Goal: Task Accomplishment & Management: Manage account settings

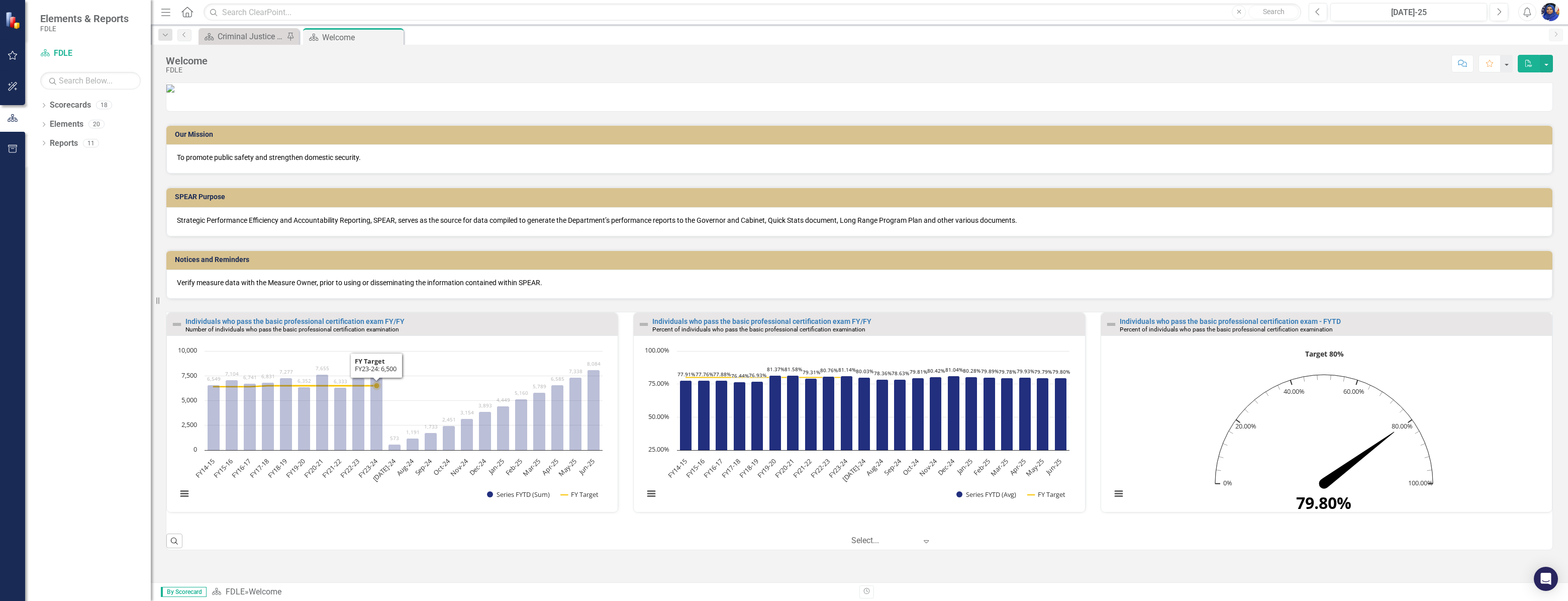
scroll to position [35, 0]
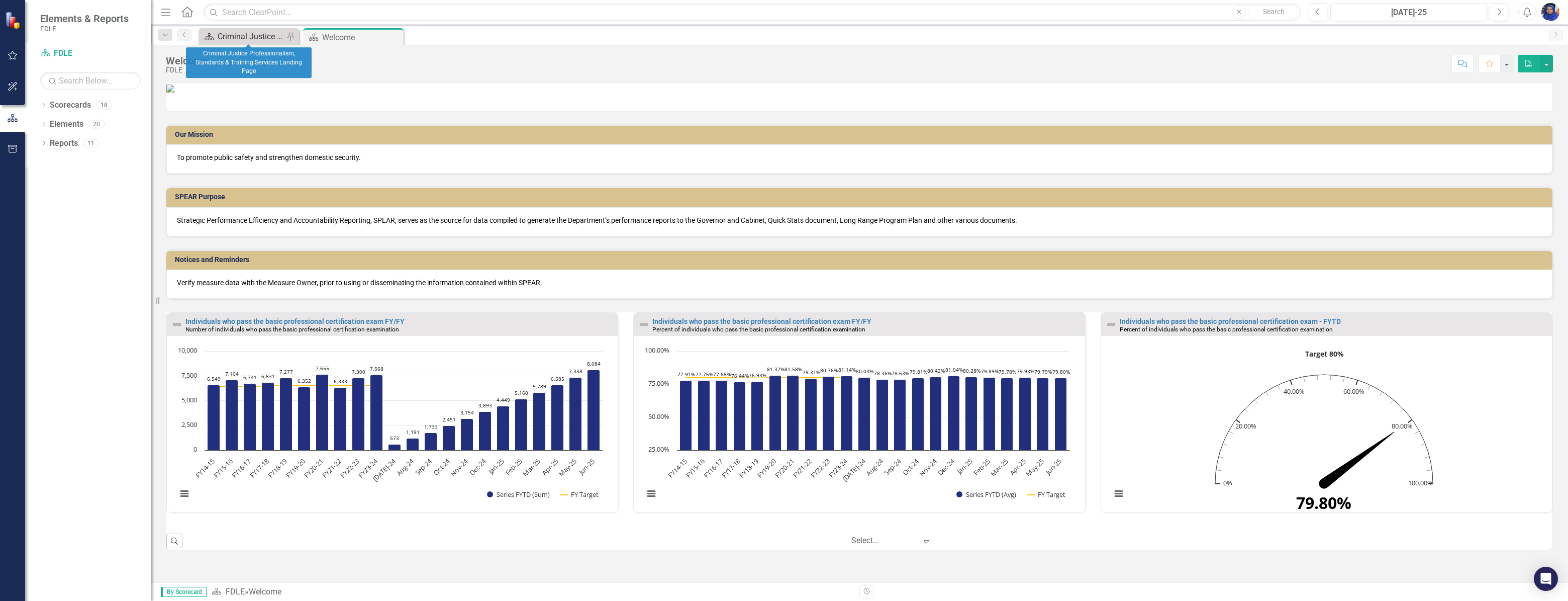
click at [254, 32] on div "Criminal Justice Professionalism, Standards & Training Services Landing Page" at bounding box center [251, 37] width 66 height 13
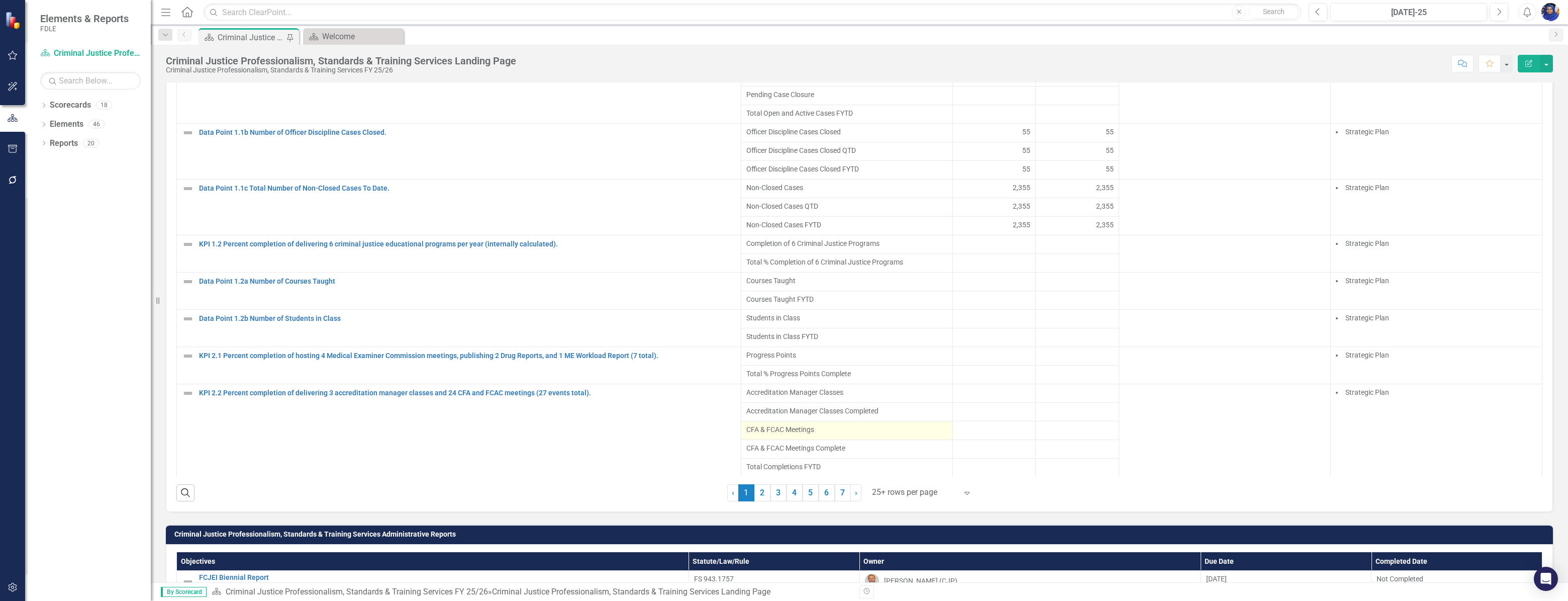
scroll to position [71, 0]
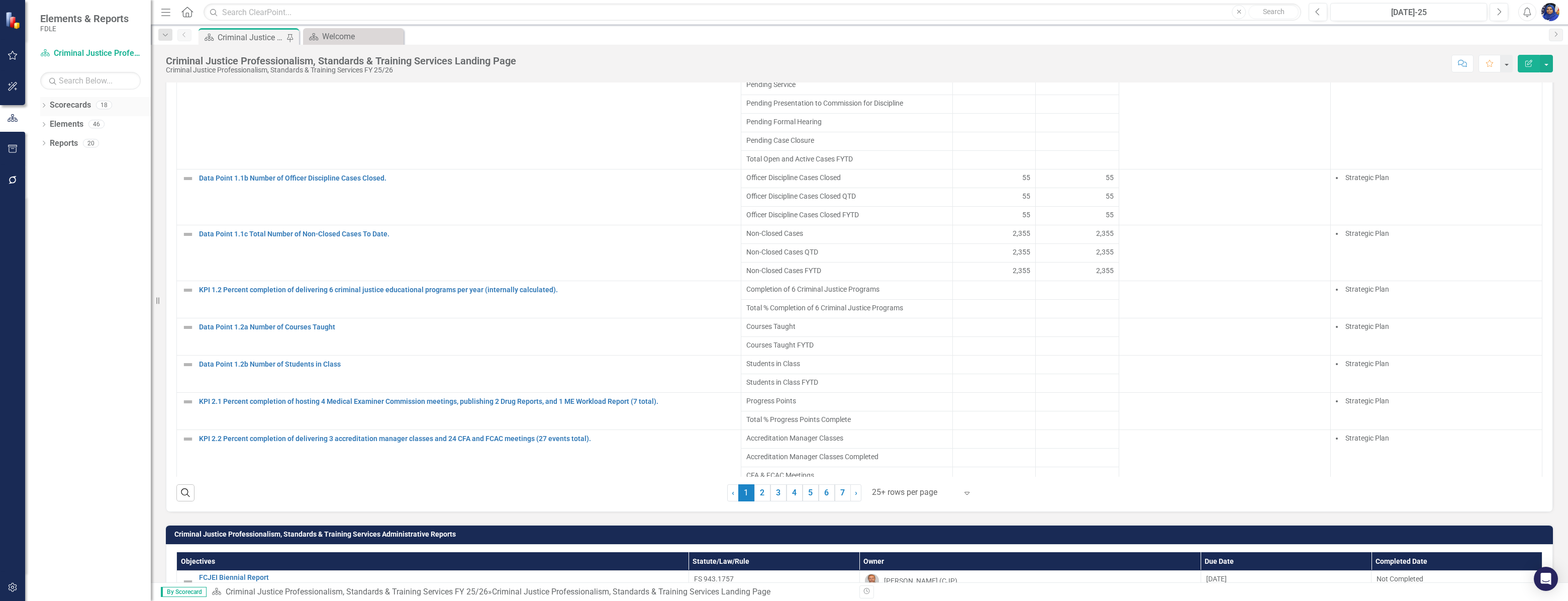
click at [45, 104] on icon "Dropdown" at bounding box center [44, 106] width 7 height 5
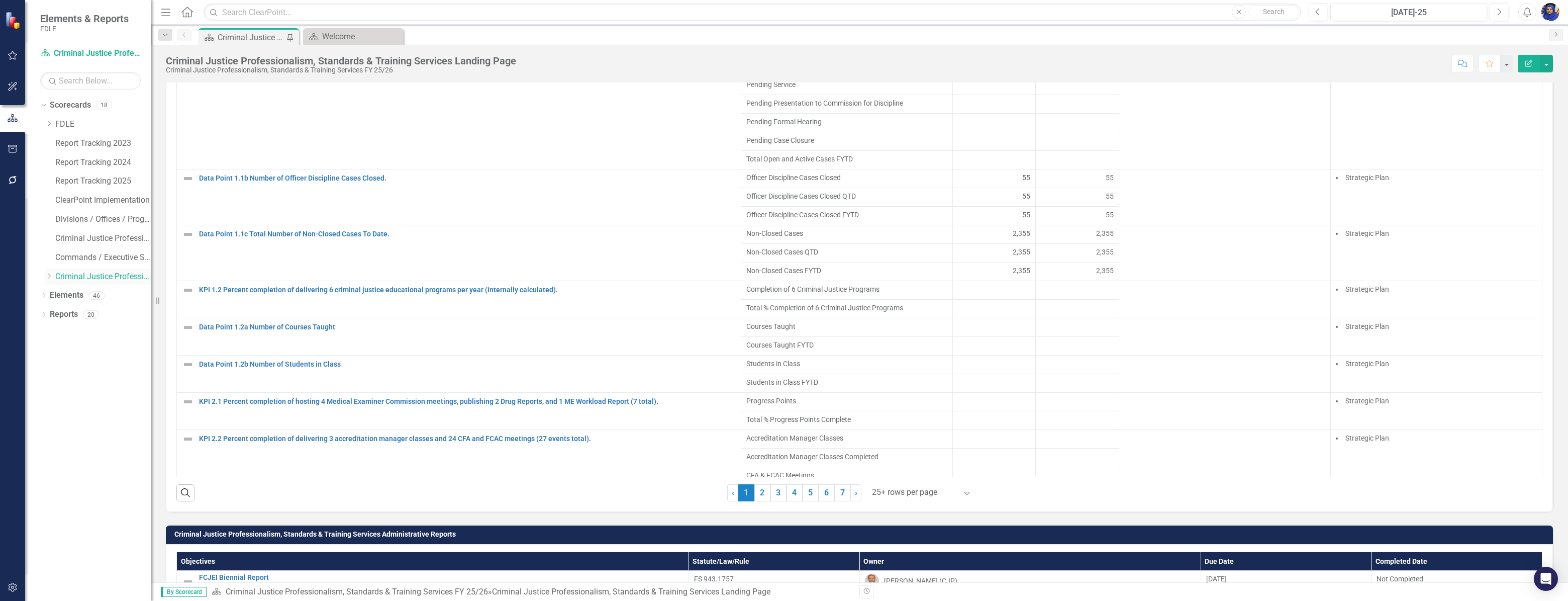
click at [51, 277] on icon "Dropdown" at bounding box center [49, 276] width 7 height 6
click at [44, 333] on icon "Dropdown" at bounding box center [44, 334] width 7 height 5
click at [96, 407] on link "Key Task Key Tasks" at bounding box center [80, 410] width 51 height 12
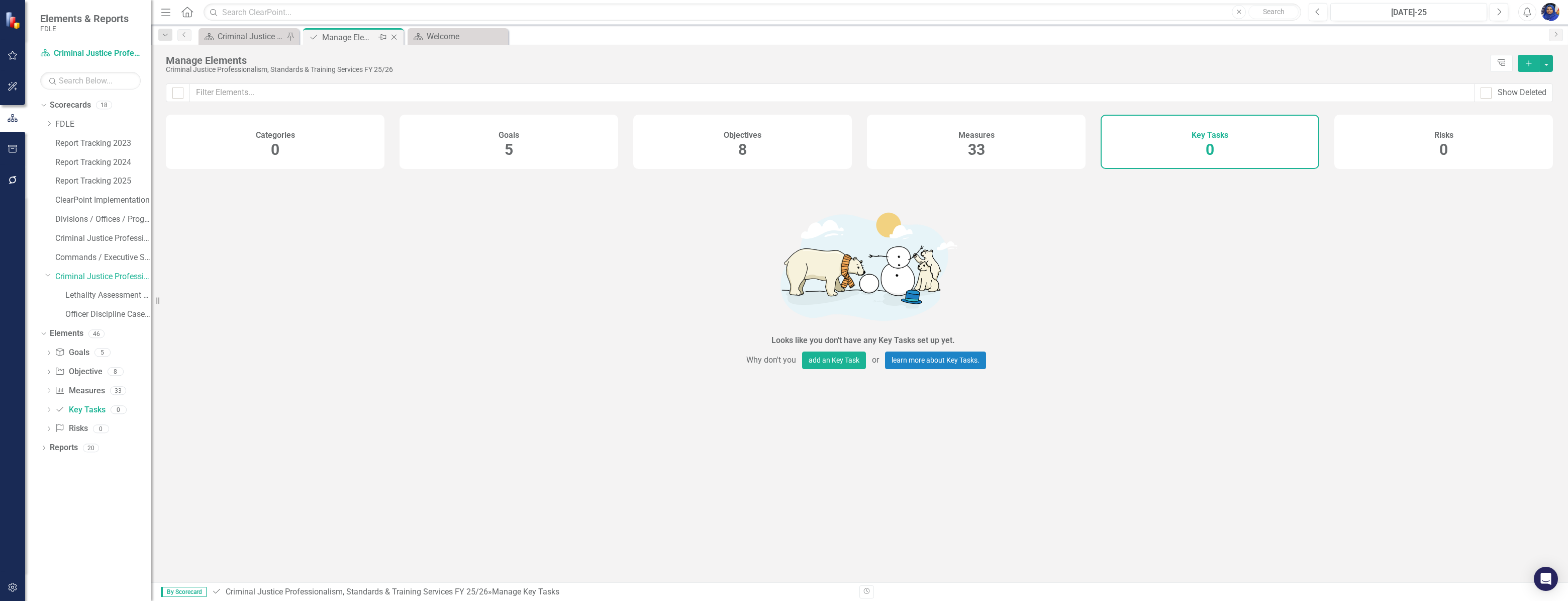
click at [393, 34] on icon "Close" at bounding box center [394, 37] width 10 height 8
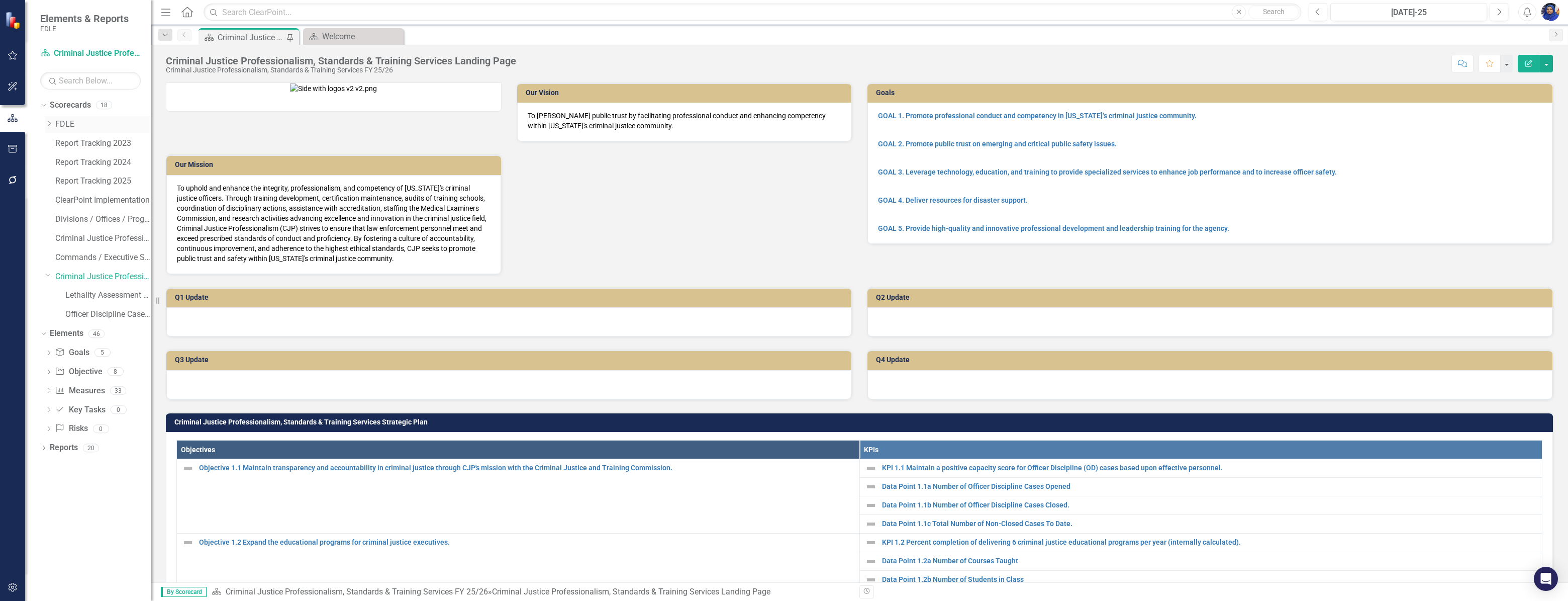
click at [49, 122] on icon "Dropdown" at bounding box center [49, 124] width 7 height 6
click at [42, 102] on icon "Dropdown" at bounding box center [42, 105] width 5 height 7
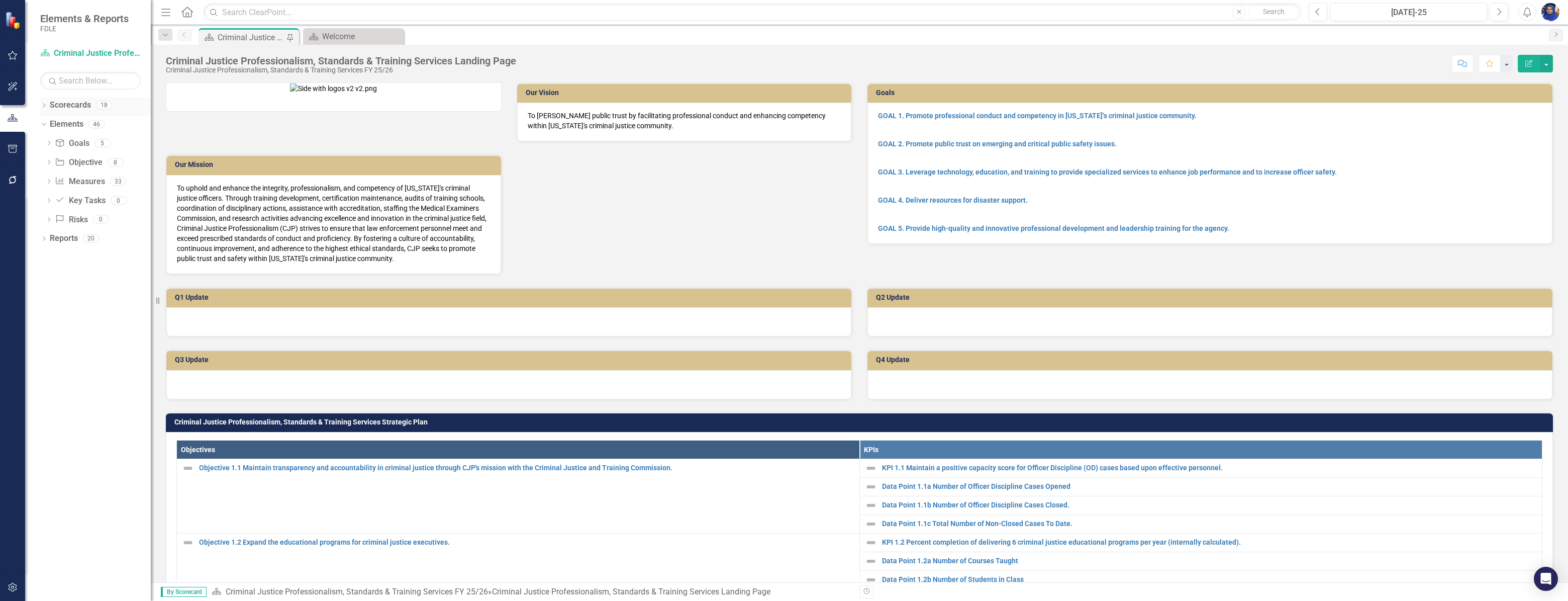
click at [42, 104] on icon "Dropdown" at bounding box center [44, 106] width 7 height 5
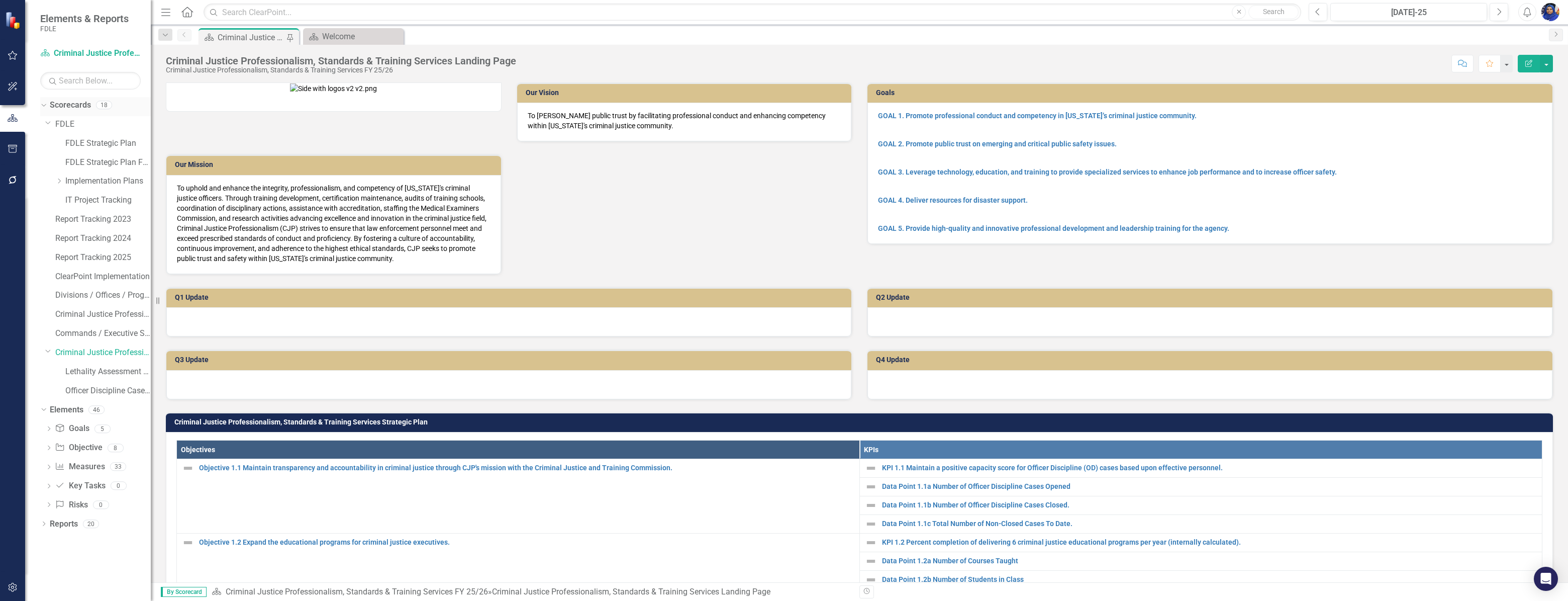
click at [43, 104] on icon "Dropdown" at bounding box center [42, 105] width 5 height 7
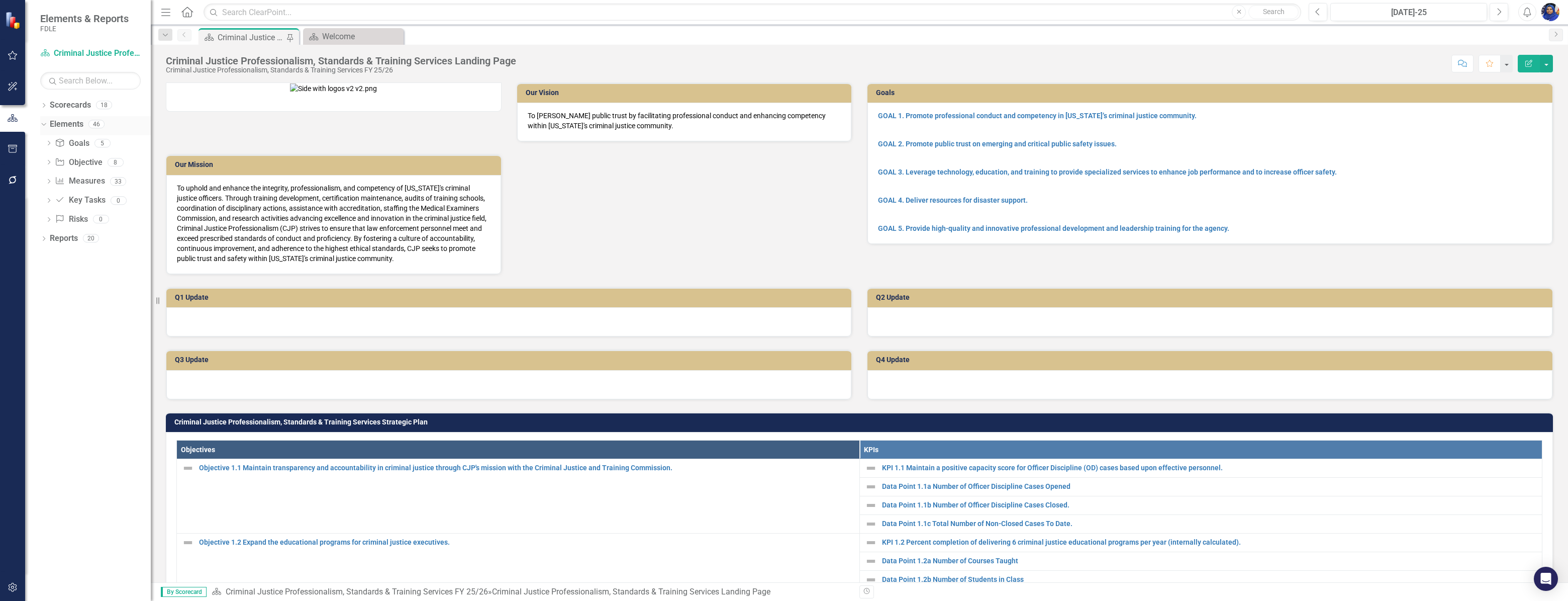
click at [42, 124] on icon at bounding box center [43, 124] width 4 height 2
click at [88, 212] on div "Dropdown Scorecards 18 Dropdown FDLE FDLE Strategic Plan FDLE Strategic Plan FY…" at bounding box center [88, 348] width 125 height 504
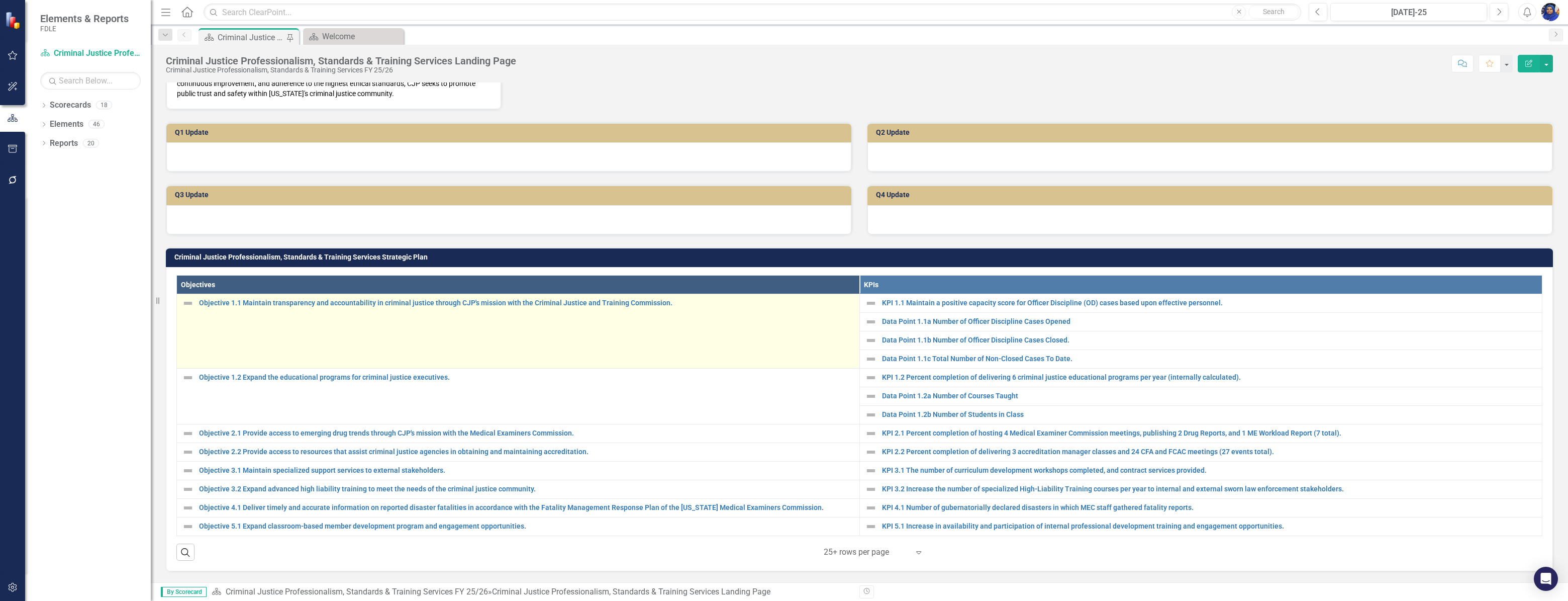
scroll to position [183, 0]
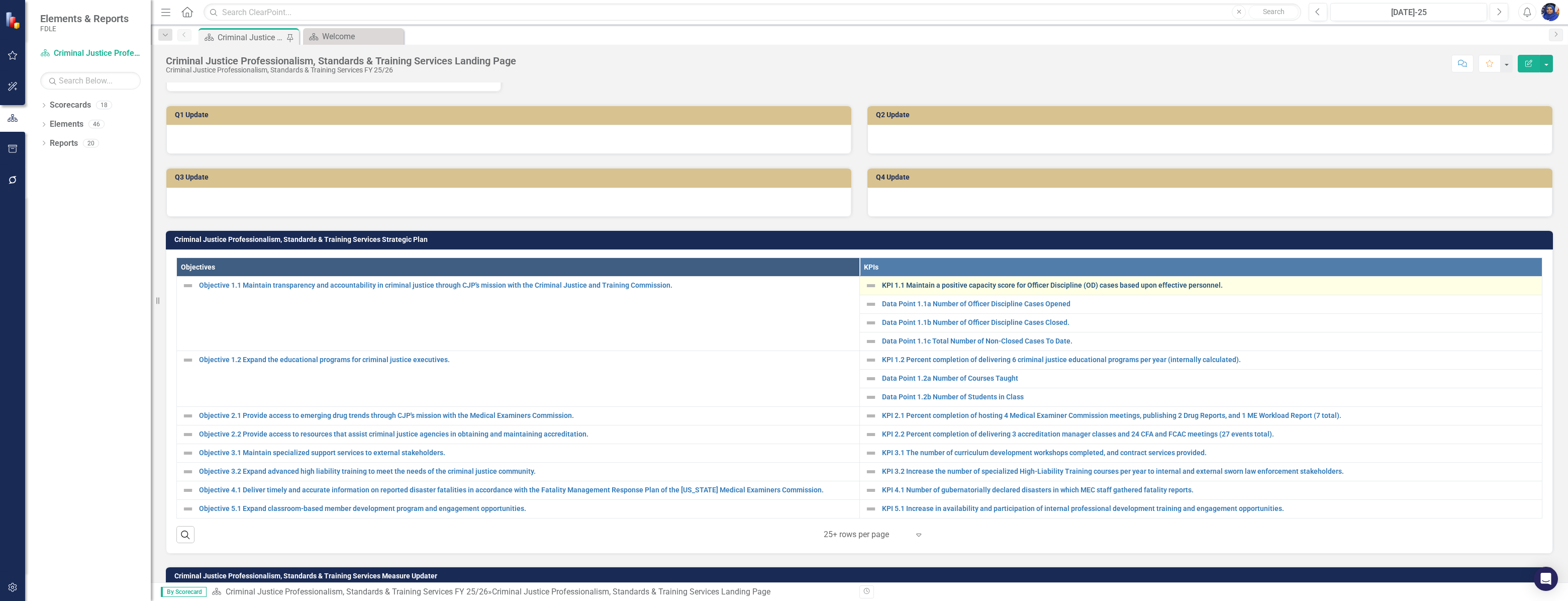
click at [941, 289] on link "KPI 1.1 Maintain a positive capacity score for Officer Discipline (OD) cases ba…" at bounding box center [1209, 285] width 656 height 7
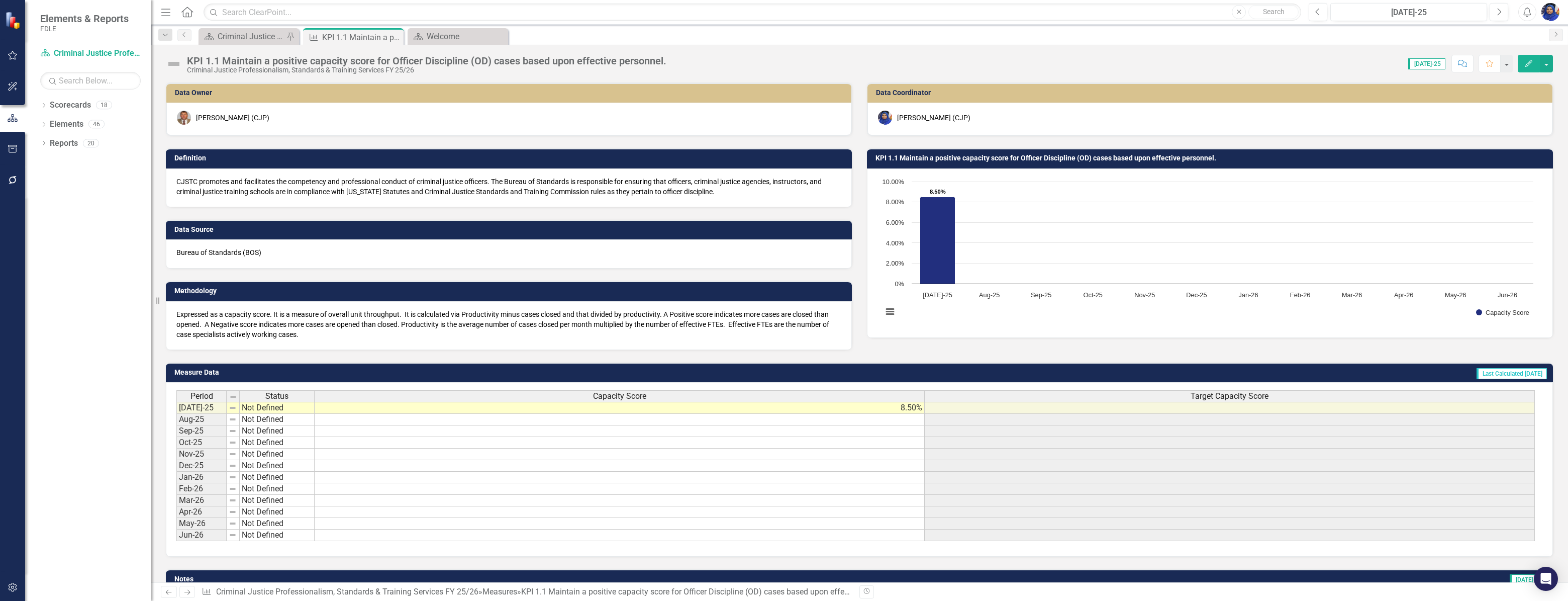
click at [193, 155] on h3 "Definition" at bounding box center [510, 158] width 673 height 7
click at [193, 156] on h3 "Definition" at bounding box center [510, 158] width 673 height 7
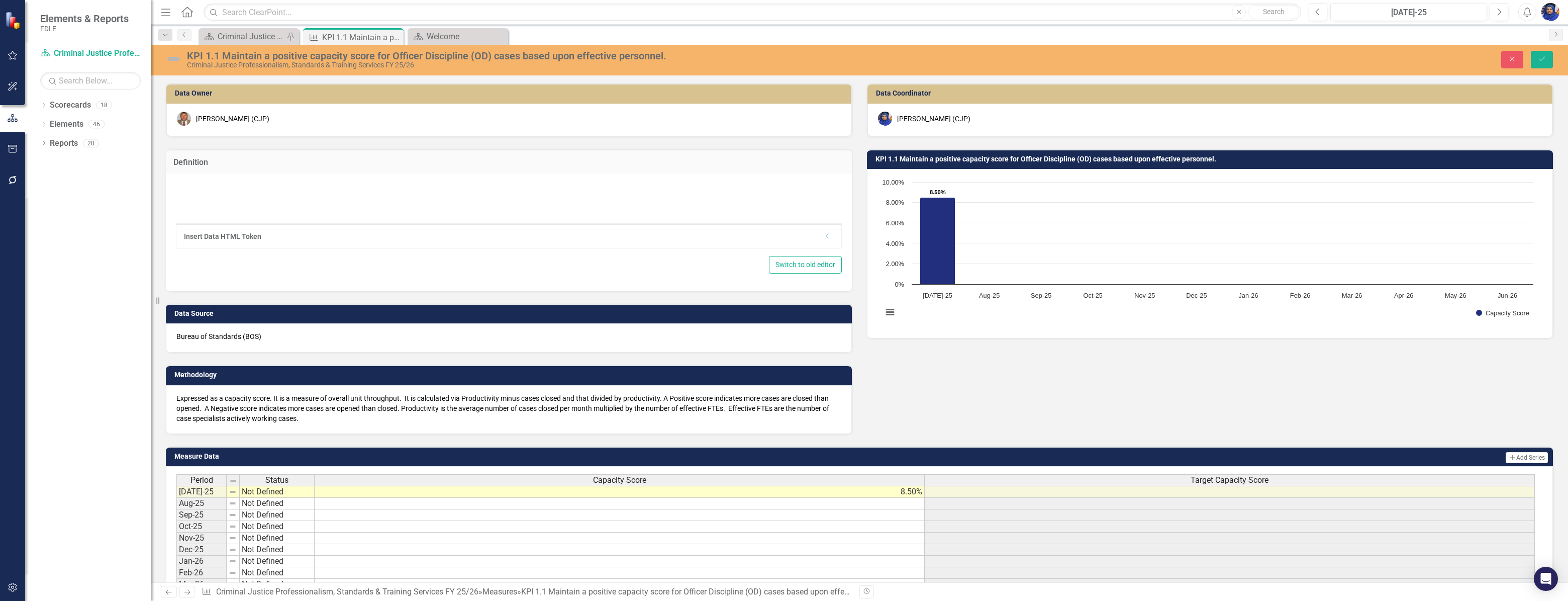
type textarea "<p>CJSTC promotes and facilitates the competency and professional conduct of cr…"
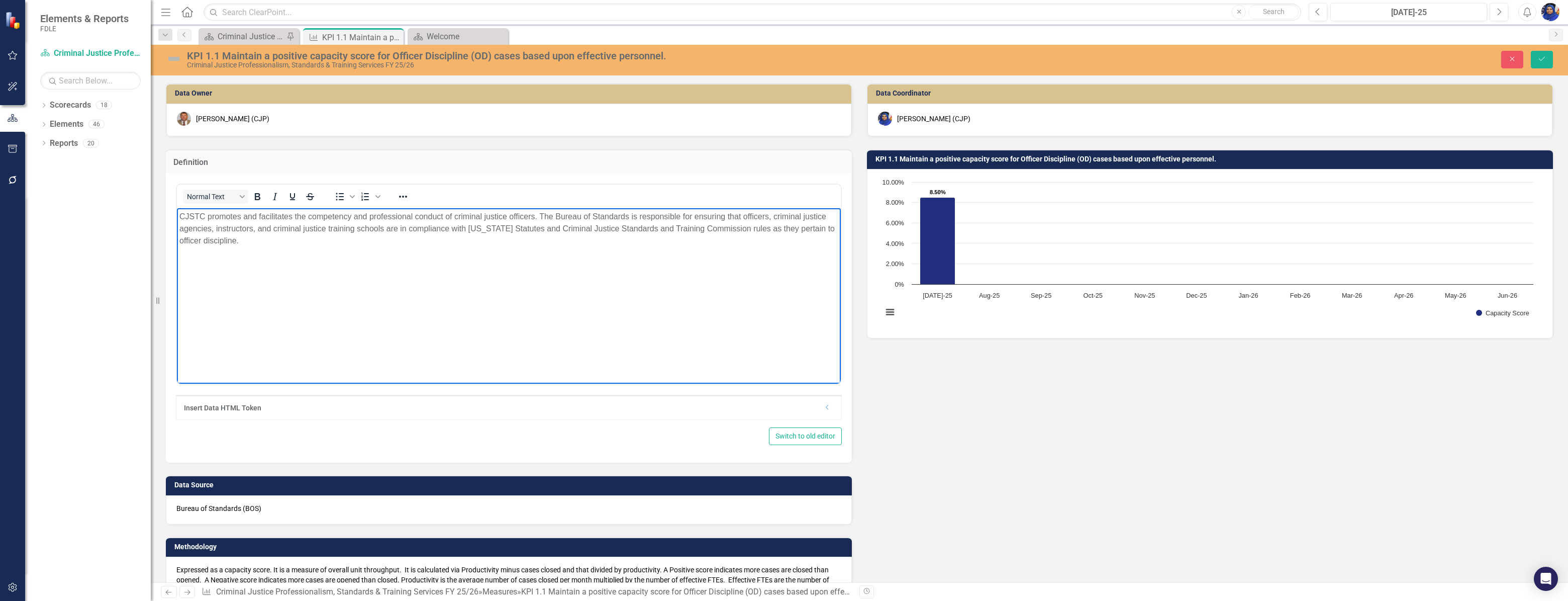
click at [323, 290] on body "CJSTC promotes and facilitates the competency and professional conduct of crimi…" at bounding box center [509, 284] width 664 height 151
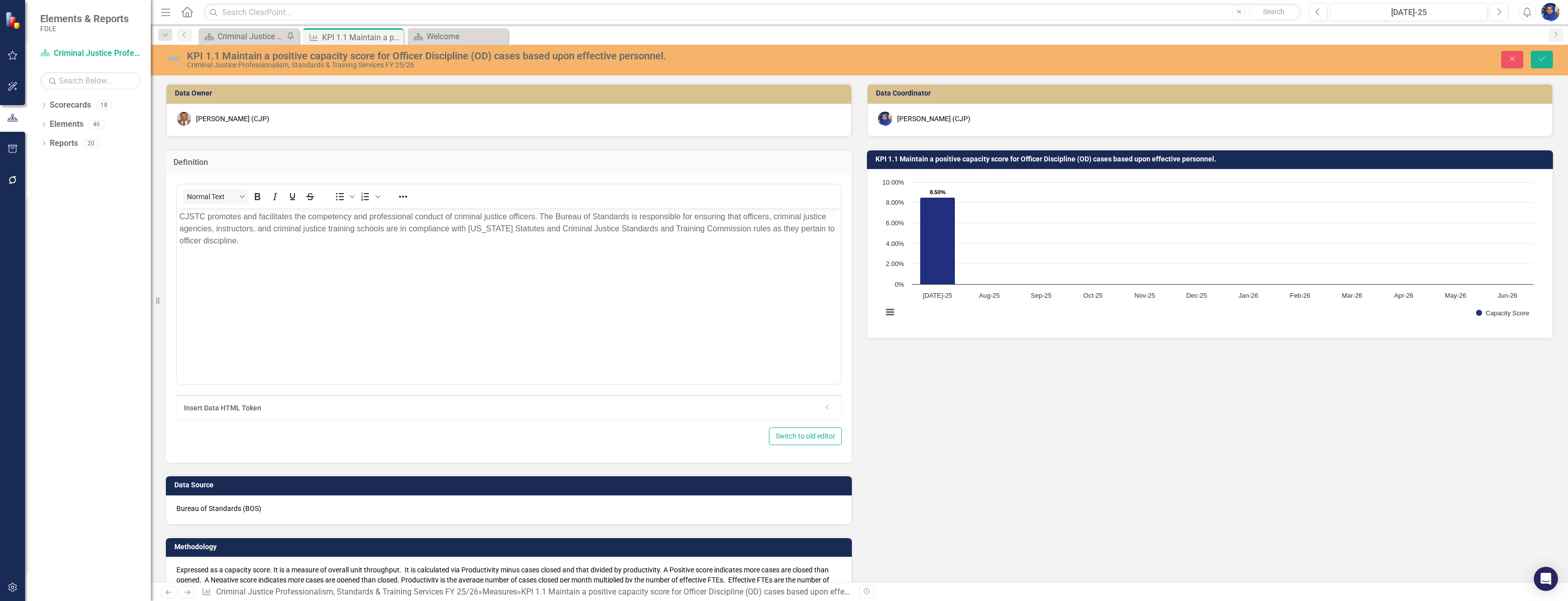
click at [246, 440] on div "Switch to old editor" at bounding box center [509, 436] width 666 height 18
click at [393, 37] on icon "Close" at bounding box center [394, 37] width 10 height 8
